Goal: Navigation & Orientation: Find specific page/section

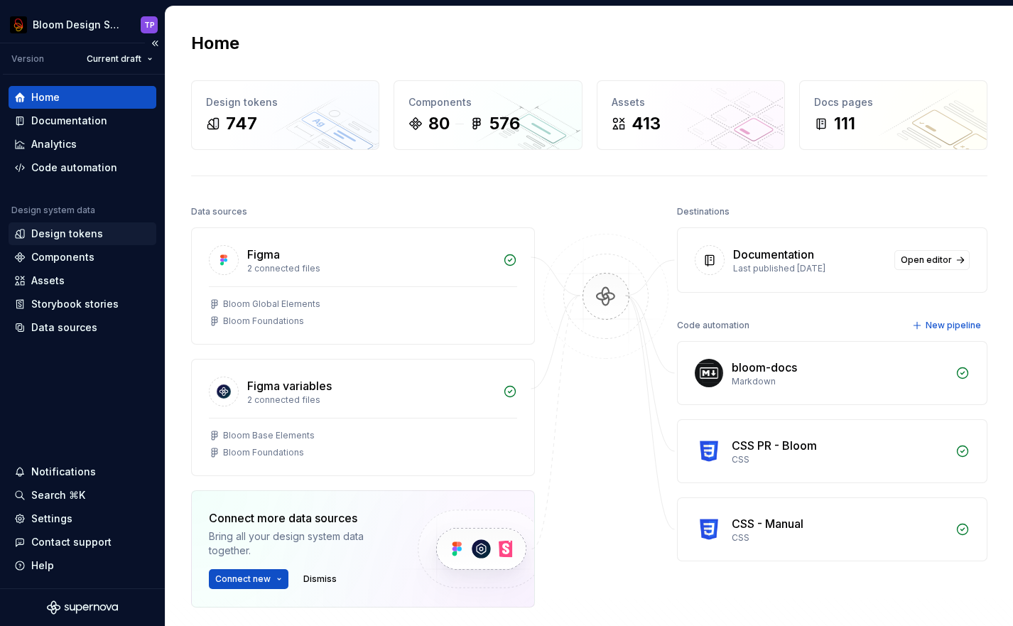
click at [72, 227] on div "Design tokens" at bounding box center [67, 234] width 72 height 14
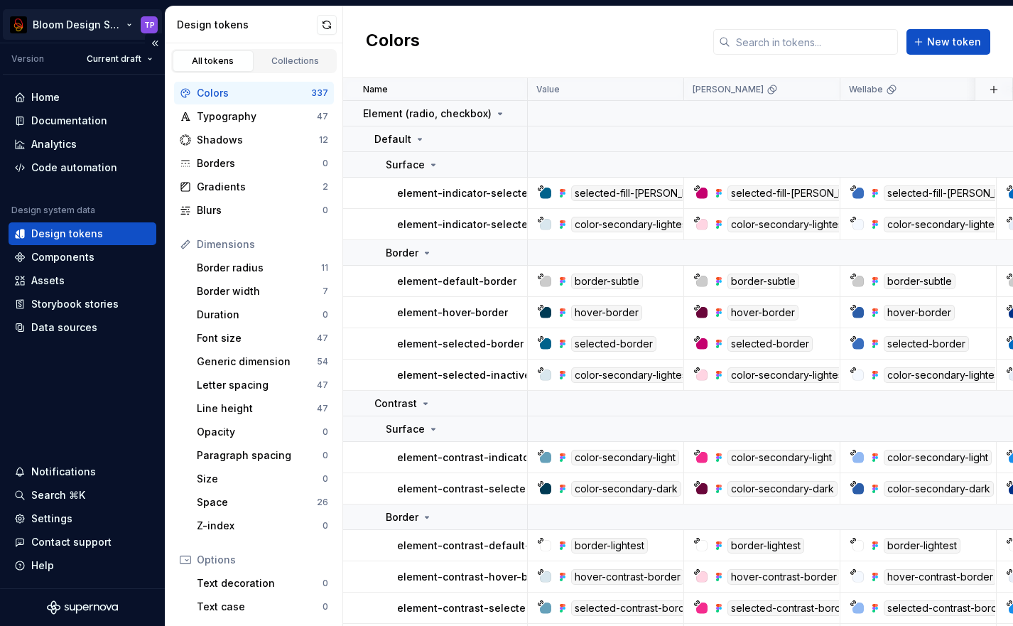
click at [65, 28] on html "Bloom Design System TP Version Current draft Home Documentation Analytics Code …" at bounding box center [506, 313] width 1013 height 626
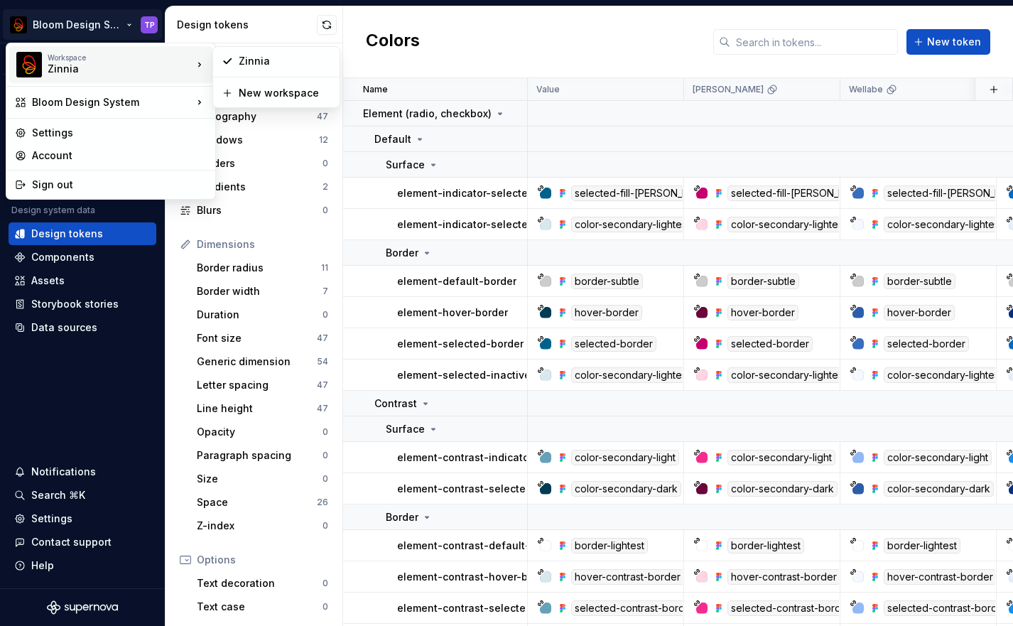
click at [65, 67] on div "Zinnia" at bounding box center [108, 69] width 121 height 14
click at [281, 54] on div "Zinnia" at bounding box center [285, 61] width 92 height 14
click at [94, 25] on html "Bloom Design System TP Version Current draft Home Documentation Analytics Code …" at bounding box center [506, 313] width 1013 height 626
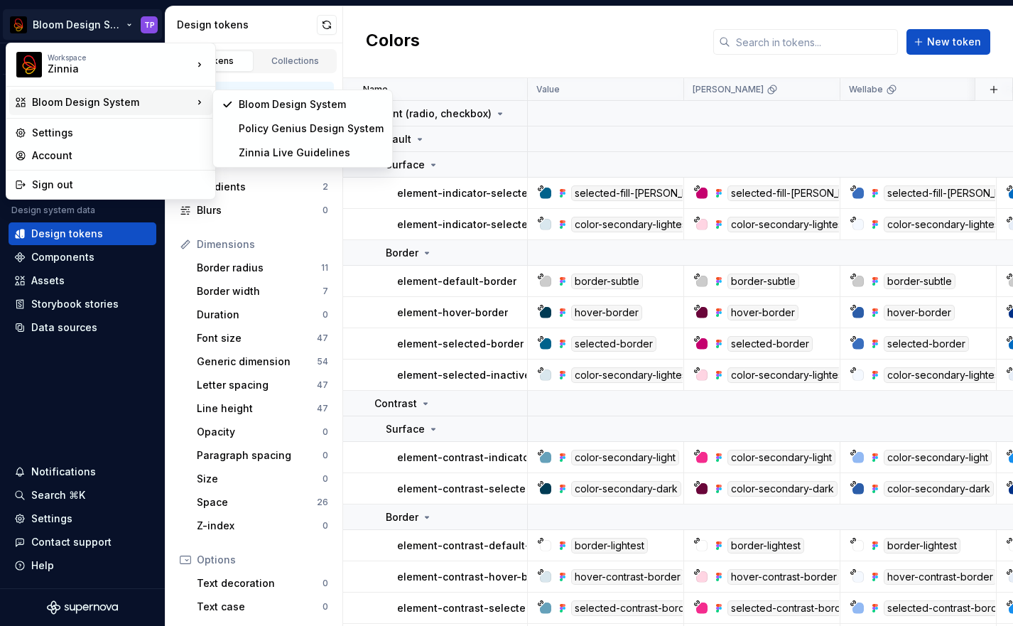
click at [111, 104] on div "Bloom Design System" at bounding box center [112, 102] width 161 height 14
click at [273, 99] on div "Bloom Design System" at bounding box center [311, 104] width 145 height 14
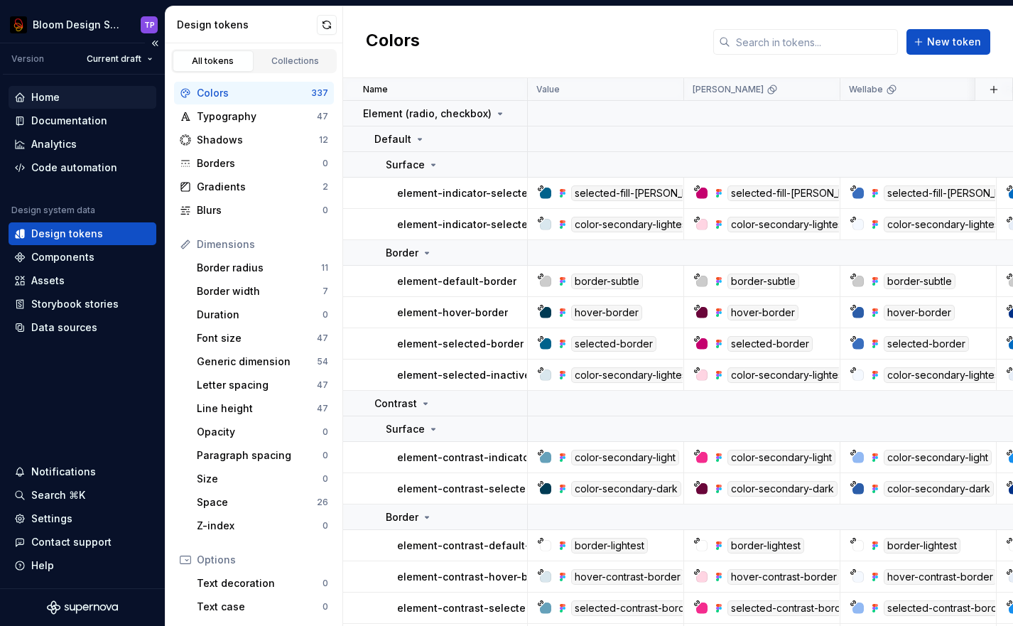
click at [59, 96] on div "Home" at bounding box center [45, 97] width 28 height 14
